Goal: Task Accomplishment & Management: Use online tool/utility

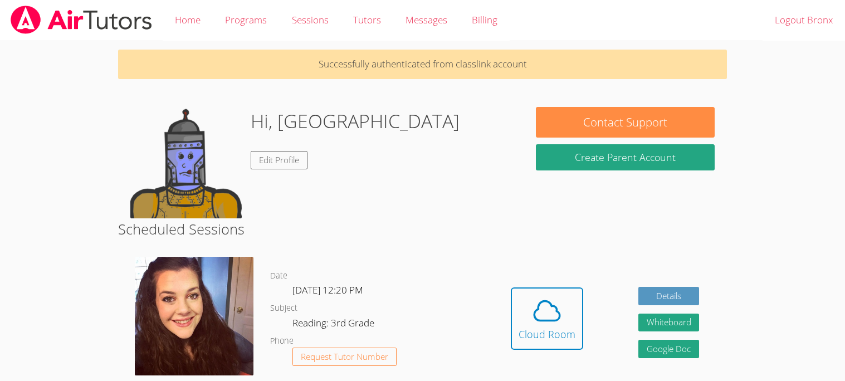
click at [79, 82] on body "Home Programs Sessions Tutors Messages Billing Logout Bronx Successfully authen…" at bounding box center [422, 190] width 845 height 381
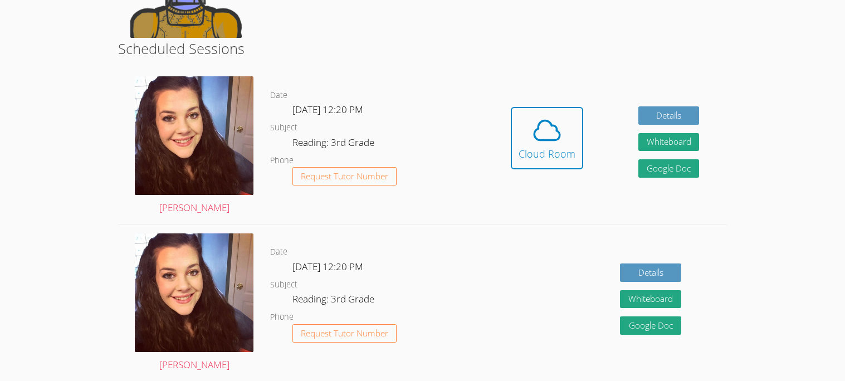
scroll to position [183, 0]
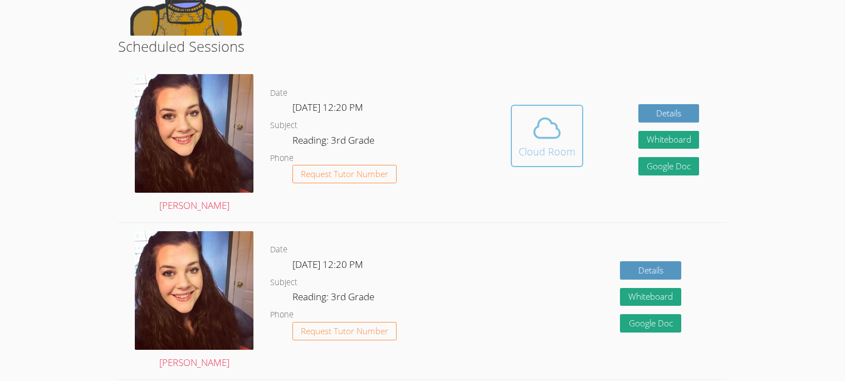
click at [560, 116] on icon at bounding box center [546, 127] width 31 height 31
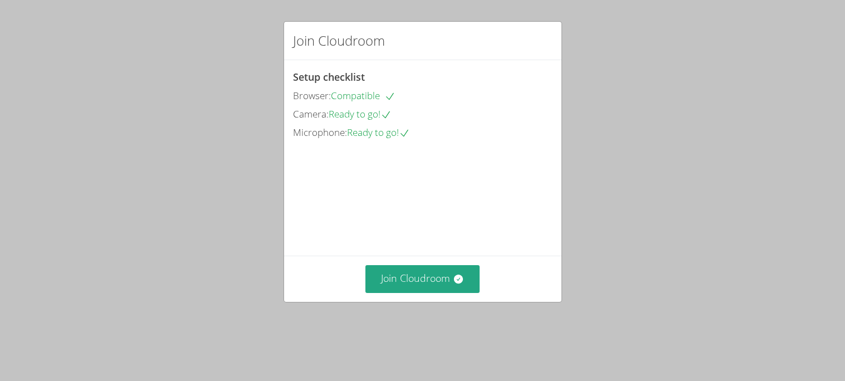
click at [455, 301] on div "Join Cloudroom" at bounding box center [422, 279] width 277 height 46
click at [455, 292] on button "Join Cloudroom" at bounding box center [422, 278] width 114 height 27
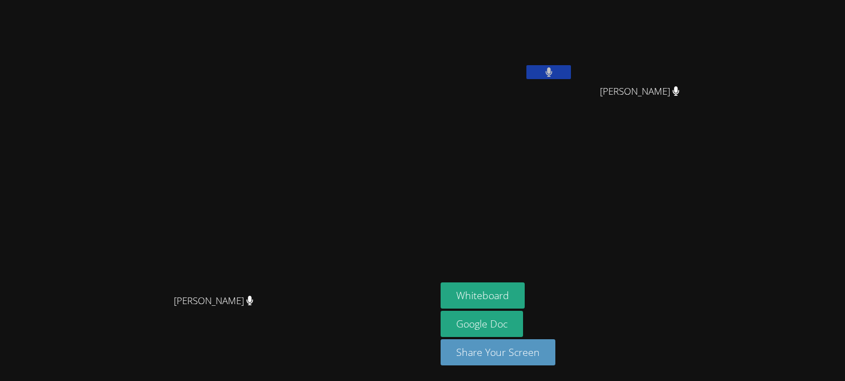
click at [571, 75] on button at bounding box center [548, 72] width 45 height 14
click at [555, 75] on icon at bounding box center [549, 71] width 12 height 9
click at [552, 75] on icon at bounding box center [548, 71] width 7 height 9
click at [571, 77] on button at bounding box center [548, 72] width 45 height 14
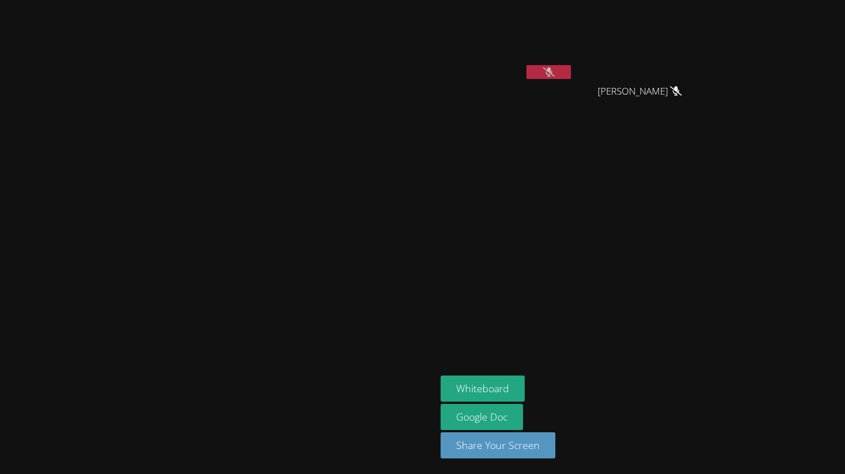
click at [555, 72] on icon at bounding box center [549, 71] width 12 height 9
click at [571, 71] on button at bounding box center [548, 72] width 45 height 14
click at [571, 73] on button at bounding box center [548, 72] width 45 height 14
click at [681, 91] on icon at bounding box center [676, 90] width 12 height 9
click at [218, 237] on video at bounding box center [218, 215] width 167 height 241
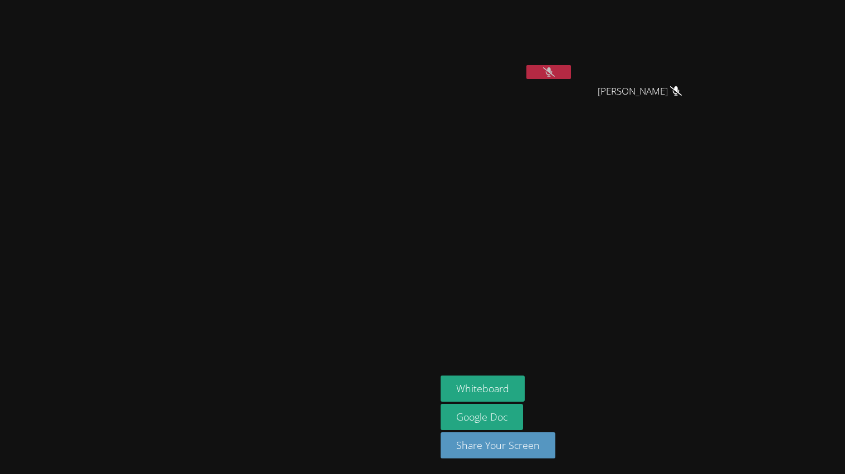
drag, startPoint x: 409, startPoint y: 179, endPoint x: 415, endPoint y: 197, distance: 19.0
click at [302, 197] on video at bounding box center [218, 215] width 167 height 241
click at [524, 380] on button "Whiteboard" at bounding box center [482, 389] width 84 height 26
